Goal: Task Accomplishment & Management: Use online tool/utility

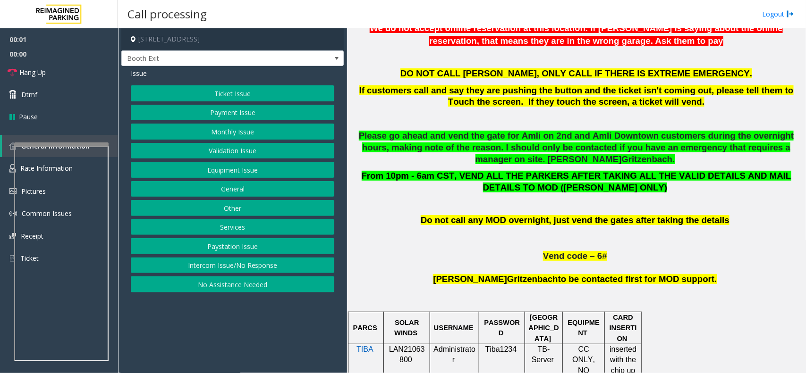
scroll to position [472, 0]
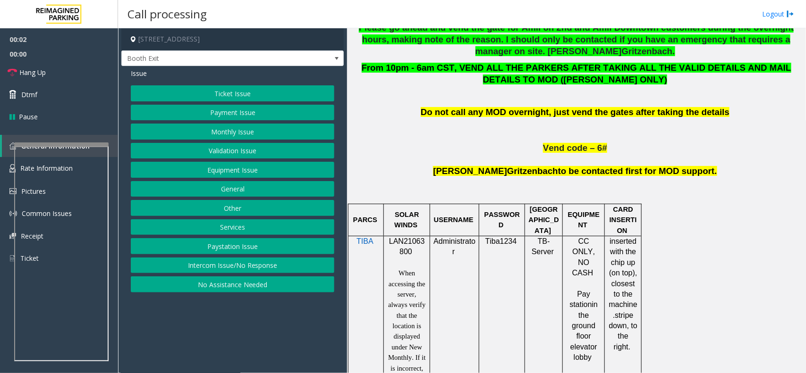
click at [401, 246] on span "LAN21063800" at bounding box center [407, 246] width 36 height 18
copy p "LAN21063800"
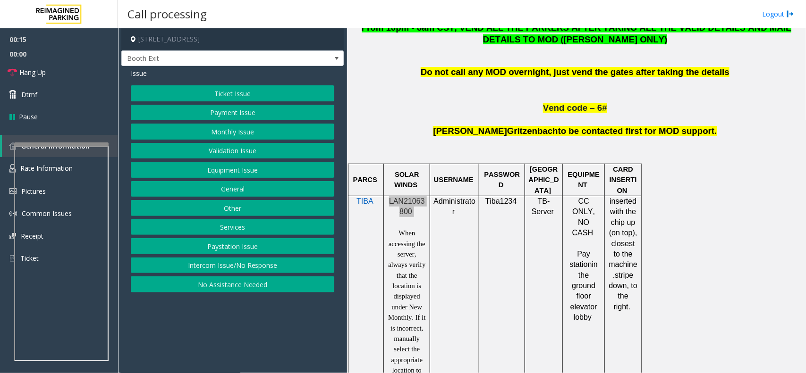
scroll to position [531, 0]
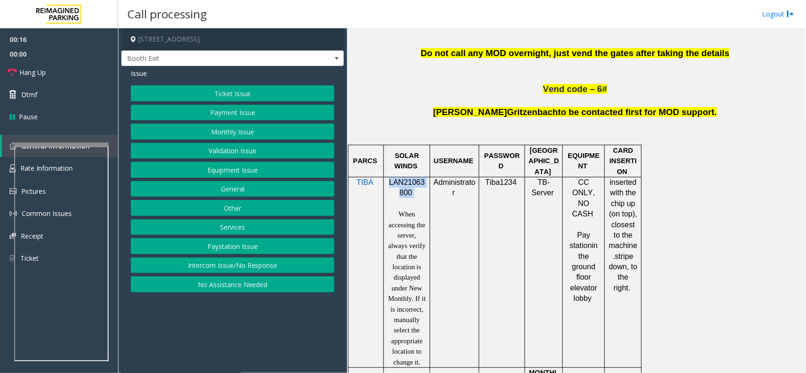
drag, startPoint x: 233, startPoint y: 228, endPoint x: 234, endPoint y: 220, distance: 8.1
click at [233, 228] on button "Services" at bounding box center [232, 228] width 203 height 16
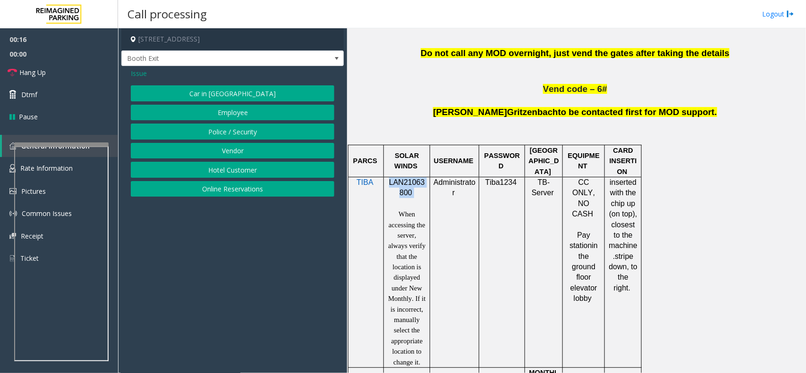
click at [242, 171] on button "Hotel Customer" at bounding box center [232, 170] width 203 height 16
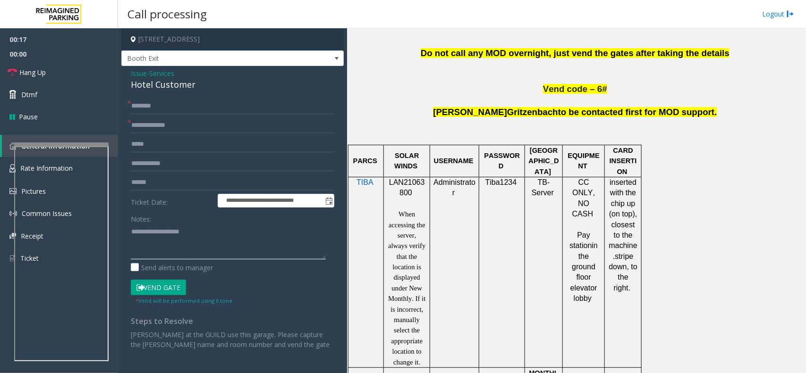
click at [216, 246] on textarea at bounding box center [228, 241] width 195 height 35
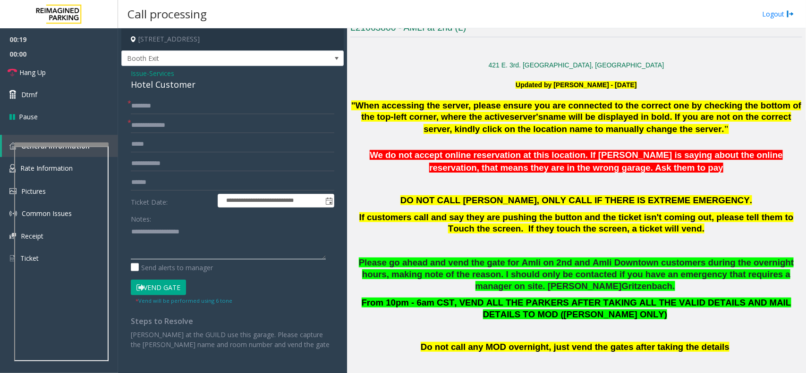
scroll to position [236, 0]
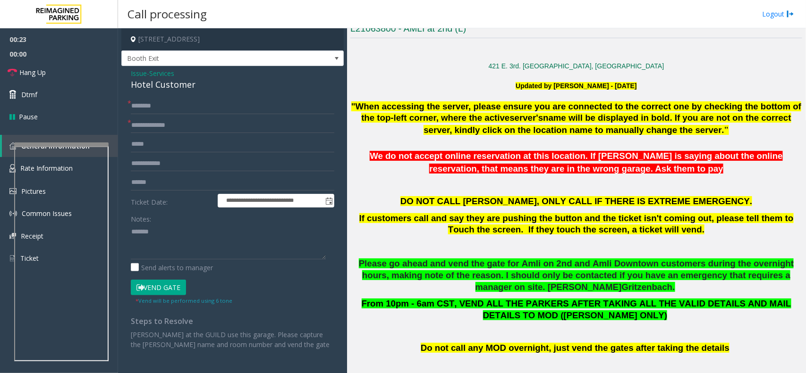
click at [168, 90] on div "Hotel Customer" at bounding box center [232, 84] width 203 height 13
copy div "Hotel Customer"
click at [173, 246] on textarea at bounding box center [228, 241] width 195 height 35
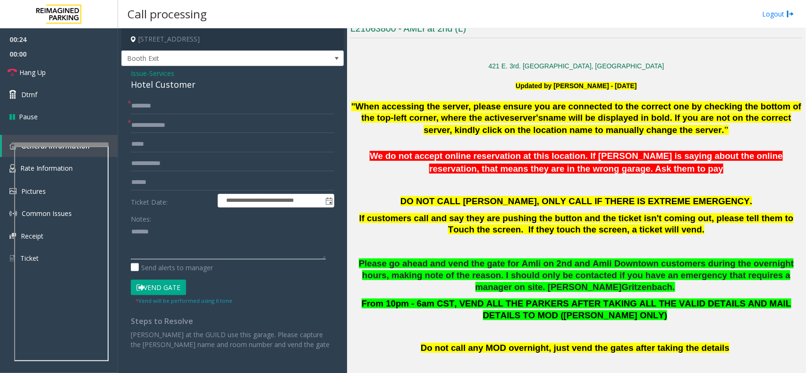
paste textarea "**********"
type textarea "**********"
click at [173, 130] on input "text" at bounding box center [232, 126] width 203 height 16
type input "****"
click at [135, 254] on textarea at bounding box center [228, 241] width 195 height 35
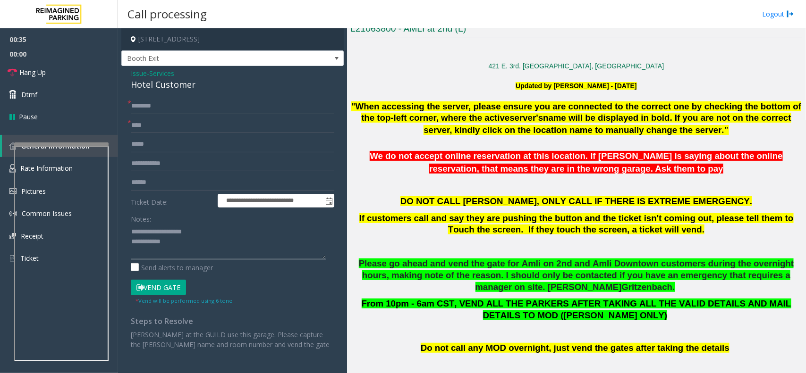
type textarea "**********"
click at [152, 109] on input "text" at bounding box center [232, 106] width 203 height 16
type input "********"
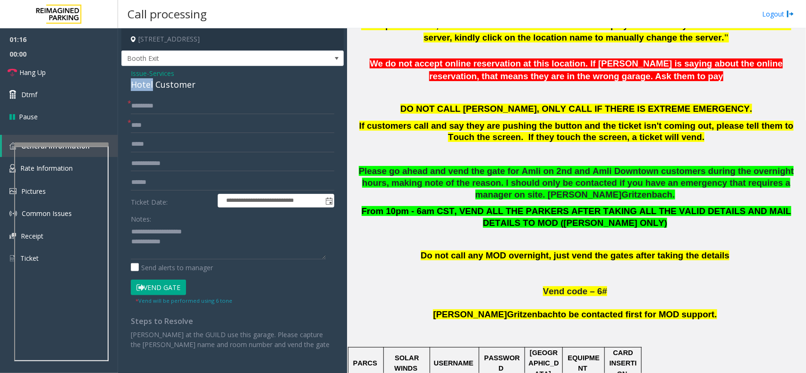
scroll to position [274, 0]
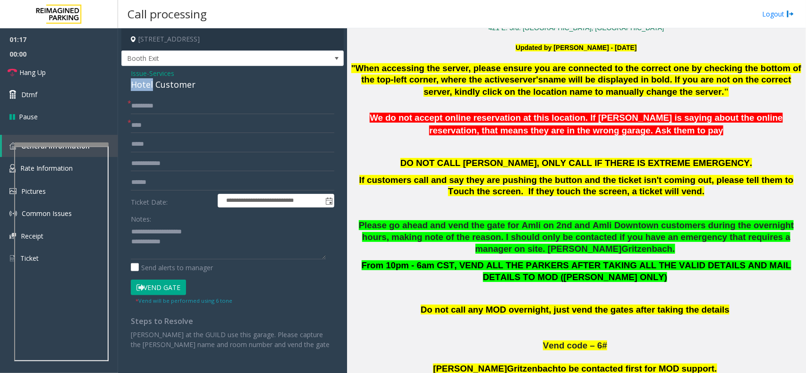
click at [164, 288] on button "Vend Gate" at bounding box center [158, 288] width 55 height 16
click at [178, 255] on textarea at bounding box center [228, 241] width 195 height 35
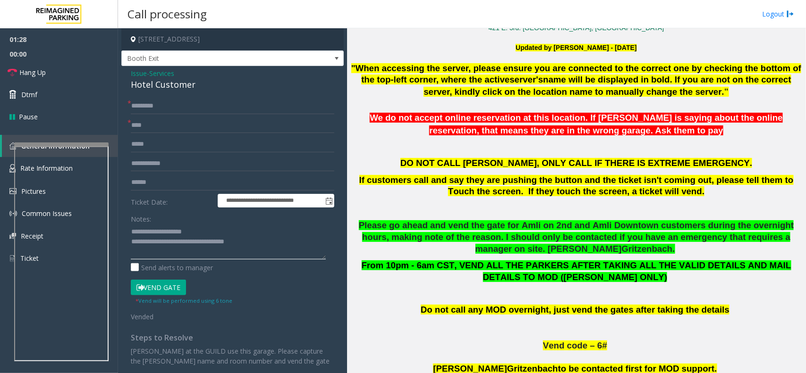
type textarea "**********"
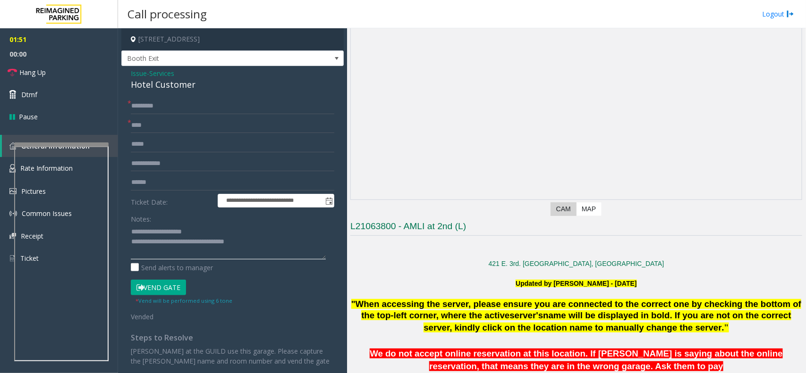
click at [252, 248] on textarea at bounding box center [228, 241] width 195 height 35
click at [266, 252] on textarea at bounding box center [228, 241] width 195 height 35
click at [81, 70] on link "Hang Up" at bounding box center [59, 72] width 118 height 22
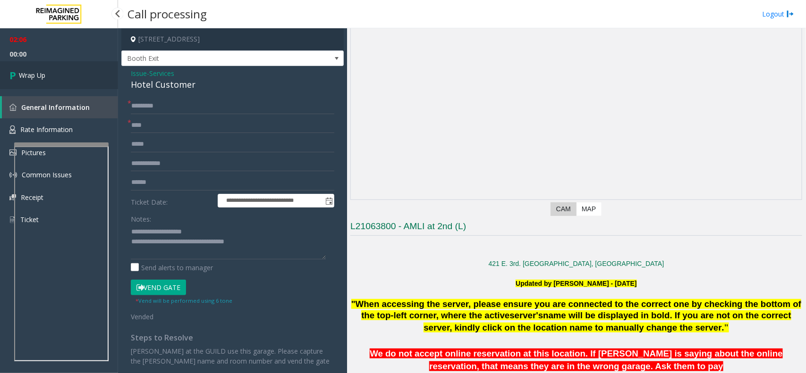
click at [81, 70] on link "Wrap Up" at bounding box center [59, 75] width 118 height 28
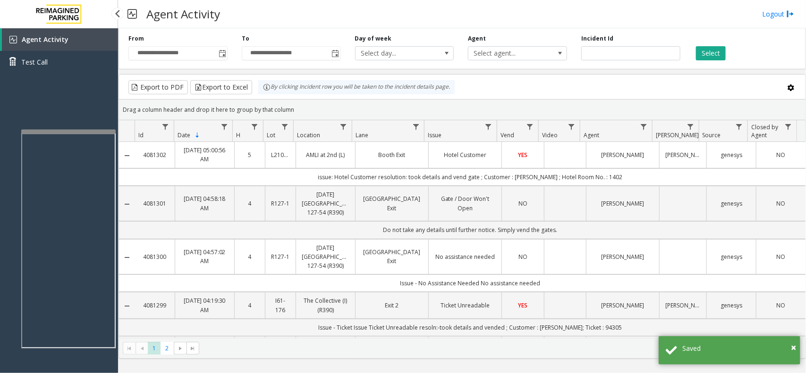
click at [85, 131] on div at bounding box center [68, 132] width 94 height 4
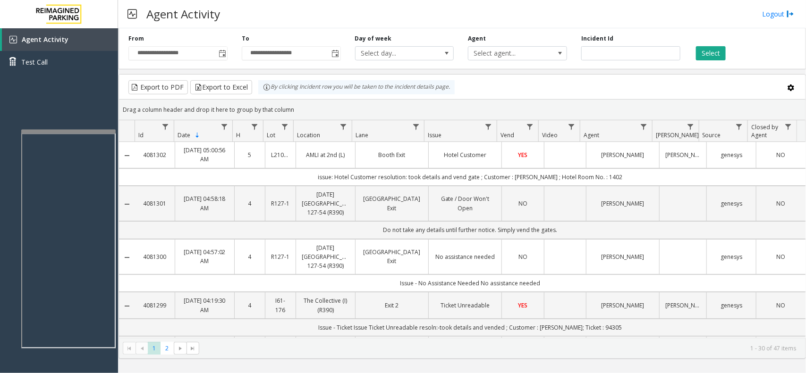
drag, startPoint x: 299, startPoint y: 110, endPoint x: 260, endPoint y: 97, distance: 40.8
click at [260, 97] on kendo-grid "Export to PDF Export to Excel By clicking Incident row you will be taken to the…" at bounding box center [462, 216] width 687 height 285
click at [347, 102] on div "Drag a column header and drop it here to group by that column" at bounding box center [462, 110] width 686 height 17
